Goal: Find specific page/section: Find specific page/section

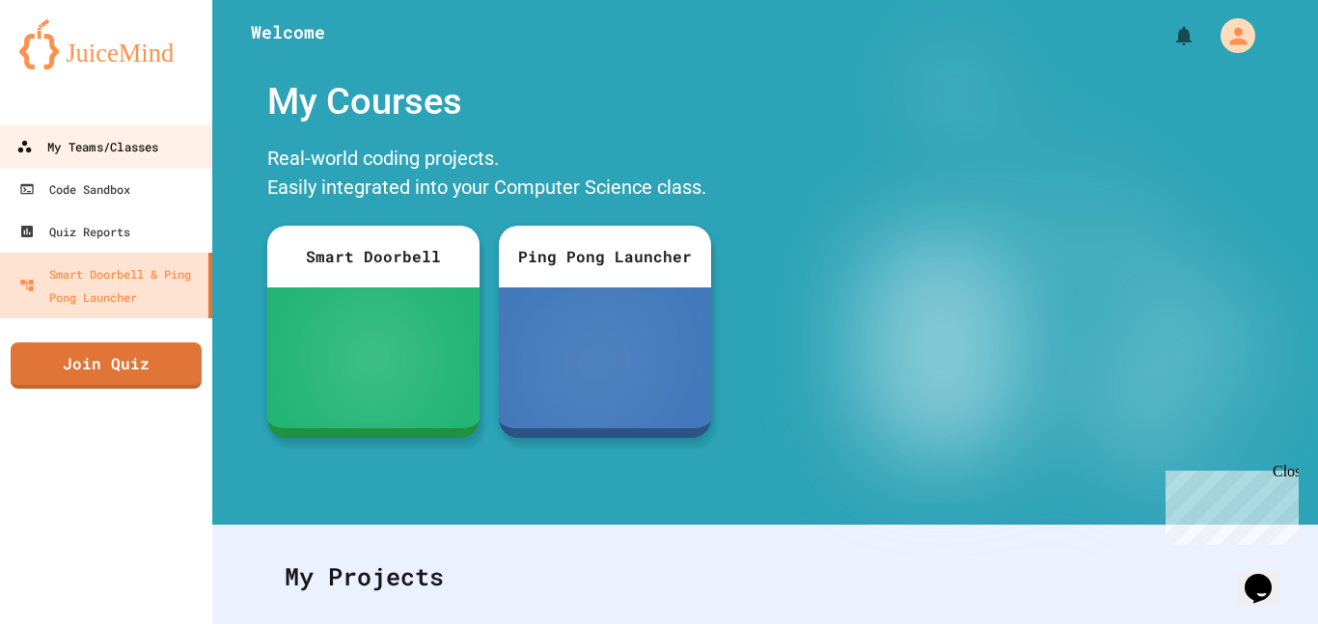
click at [82, 144] on div "My Teams/Classes" at bounding box center [87, 147] width 142 height 24
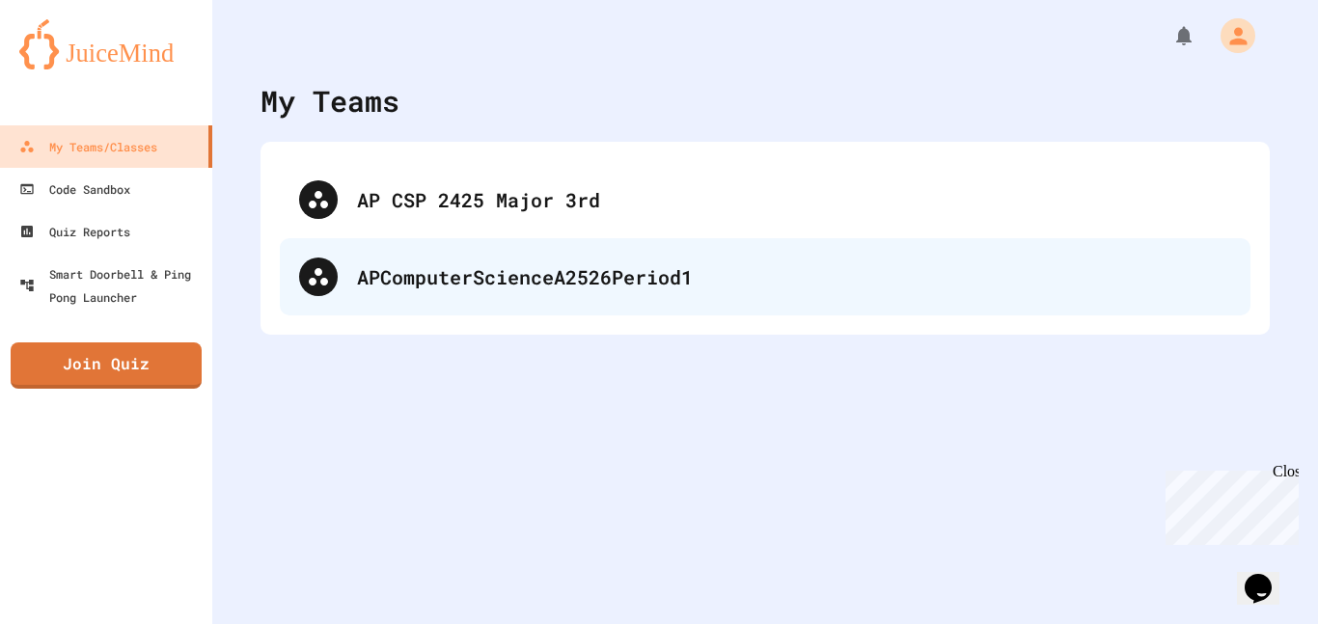
click at [464, 282] on div "APComputerScienceA2526Period1" at bounding box center [794, 276] width 874 height 29
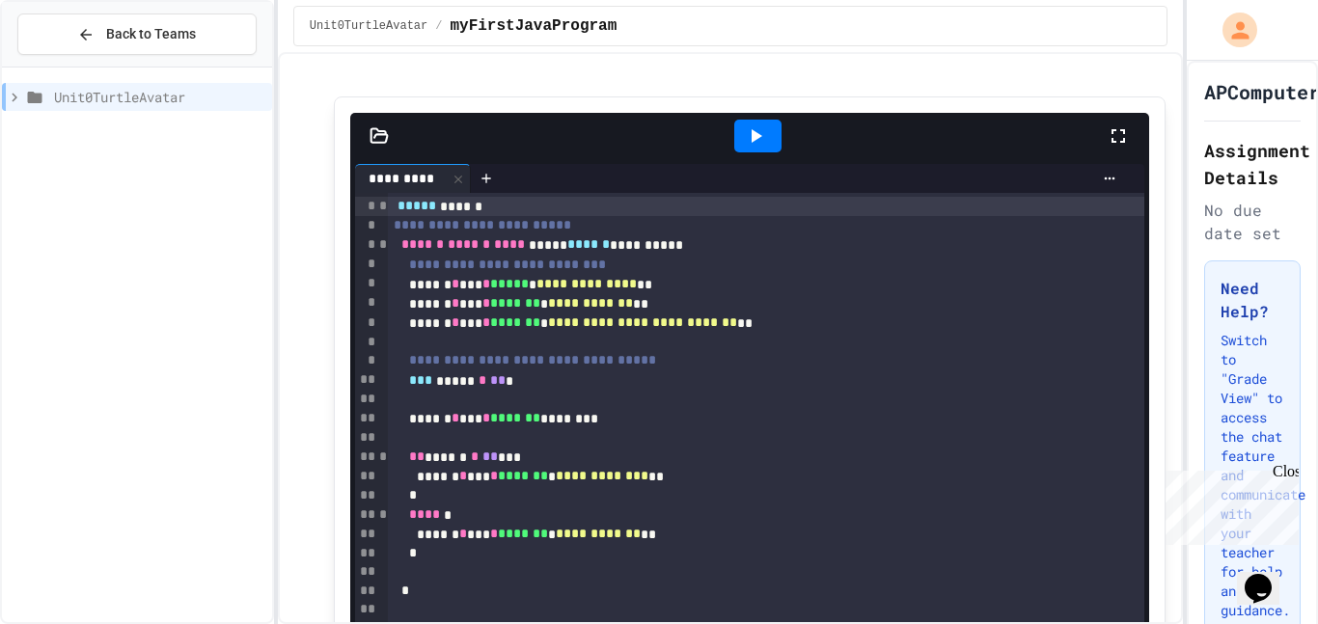
click at [49, 98] on div "Unit0TurtleAvatar" at bounding box center [137, 97] width 270 height 28
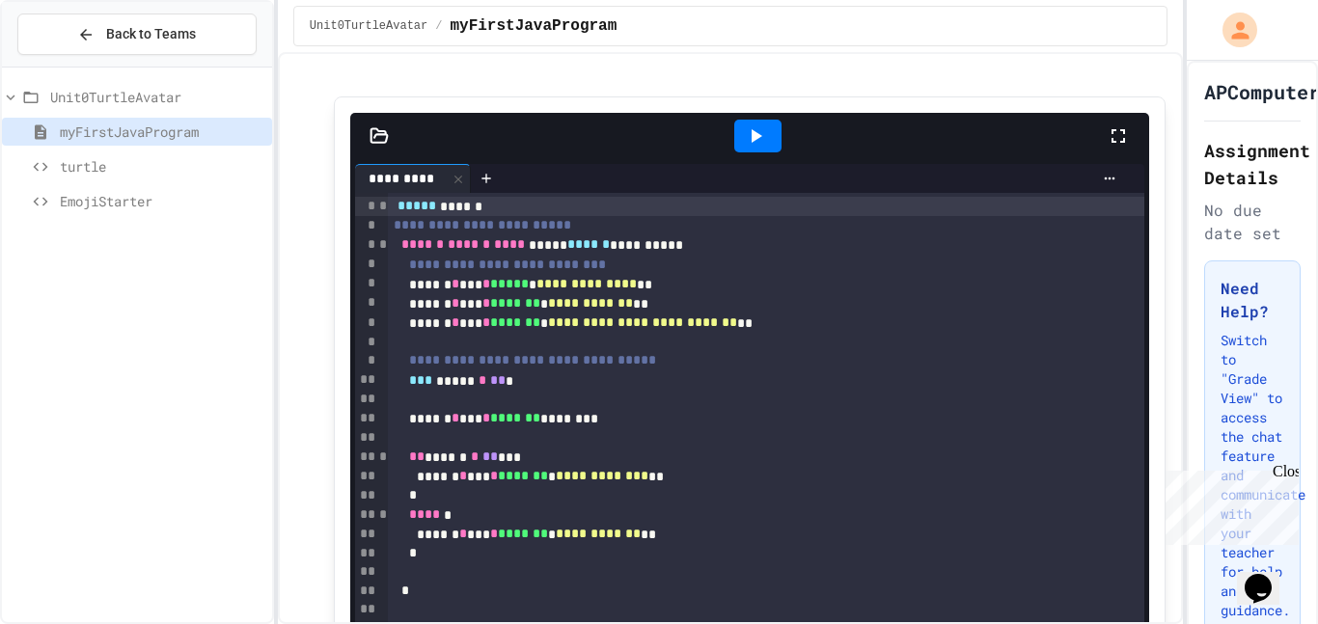
click at [48, 97] on div "Unit0TurtleAvatar" at bounding box center [137, 97] width 270 height 28
